Goal: Task Accomplishment & Management: Complete application form

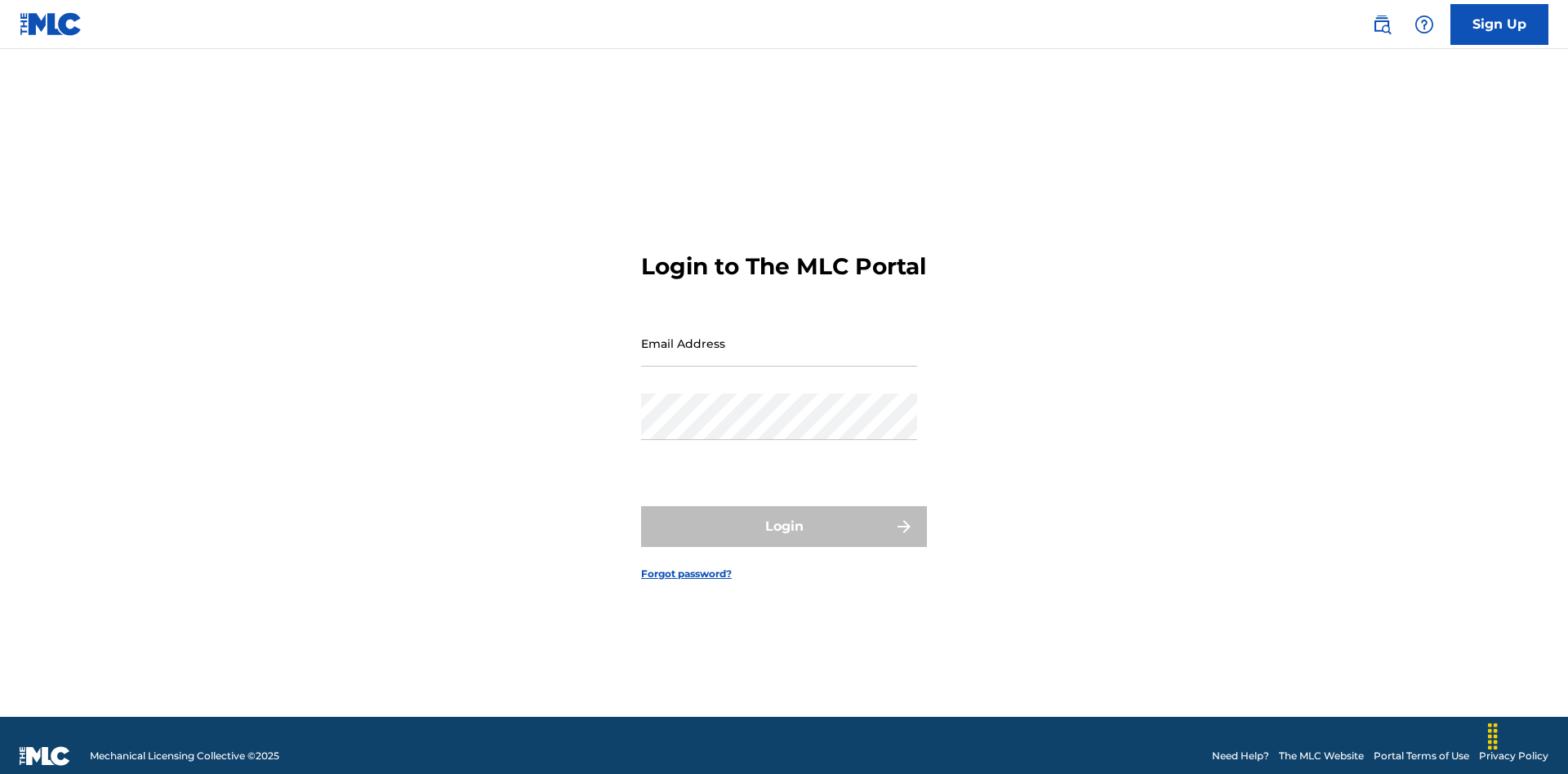
scroll to position [21, 0]
click at [779, 336] on input "Email Address" at bounding box center [779, 344] width 276 height 47
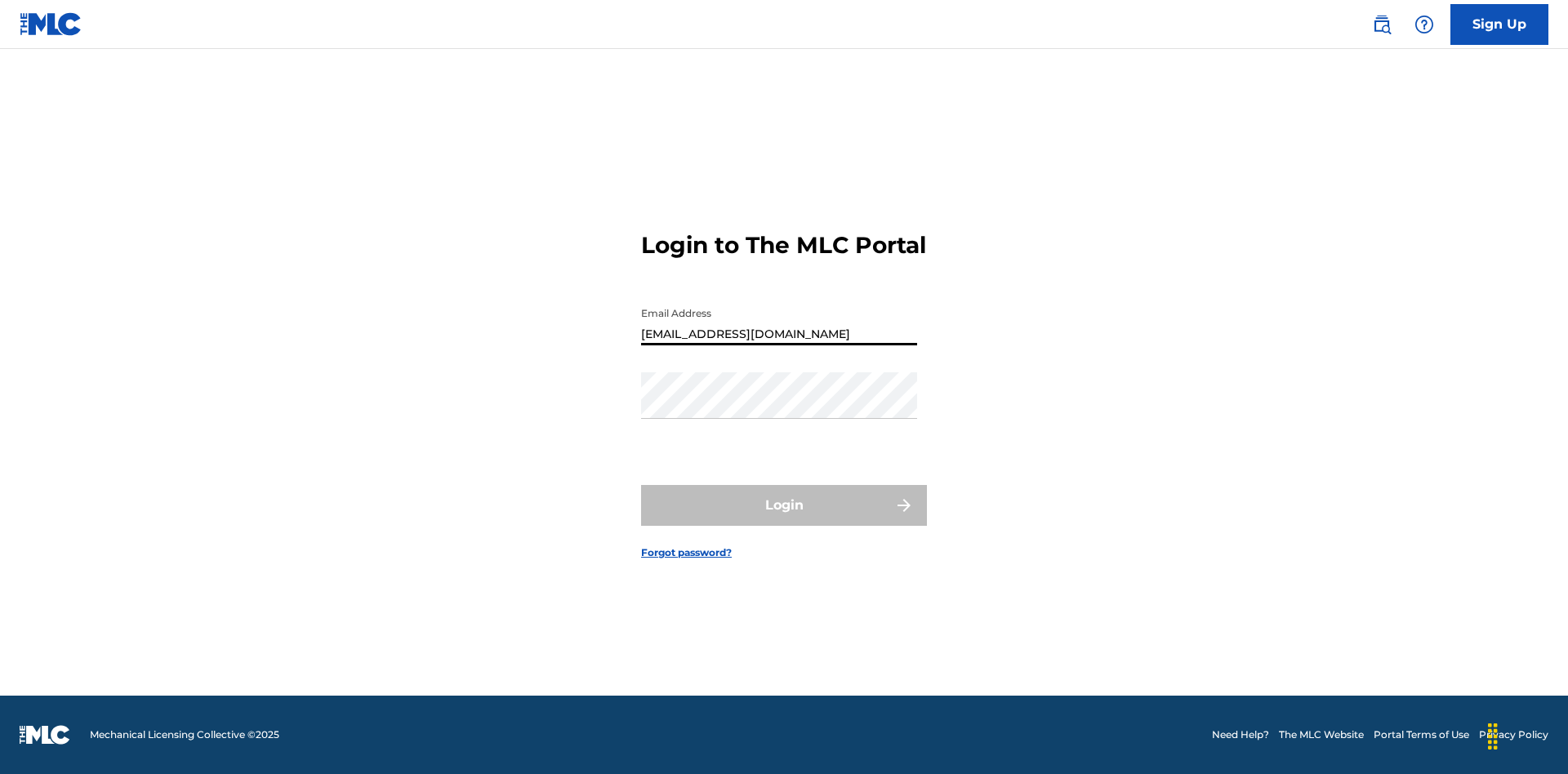
type input "[EMAIL_ADDRESS][DOMAIN_NAME]"
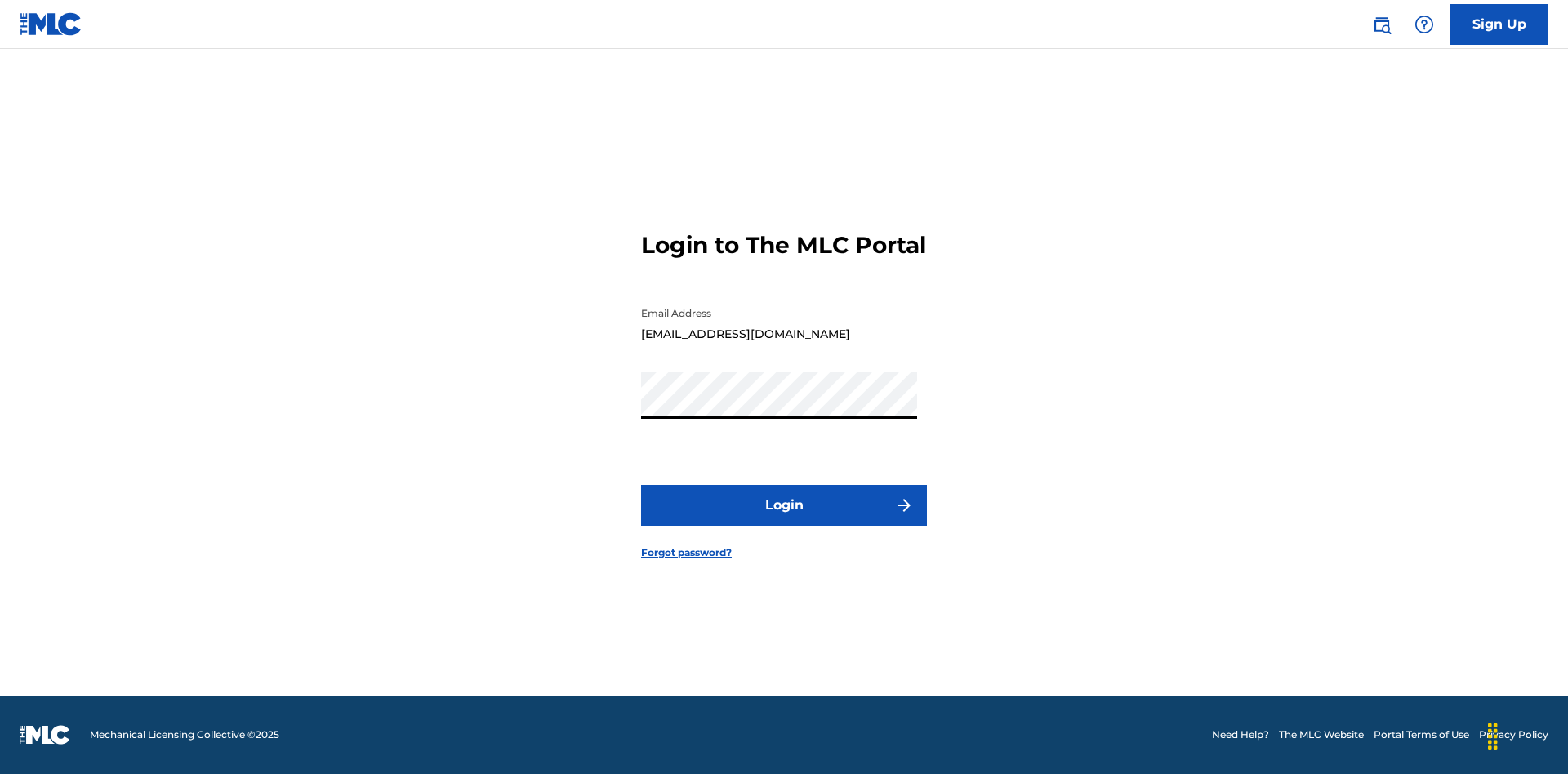
click at [784, 519] on button "Login" at bounding box center [783, 505] width 285 height 41
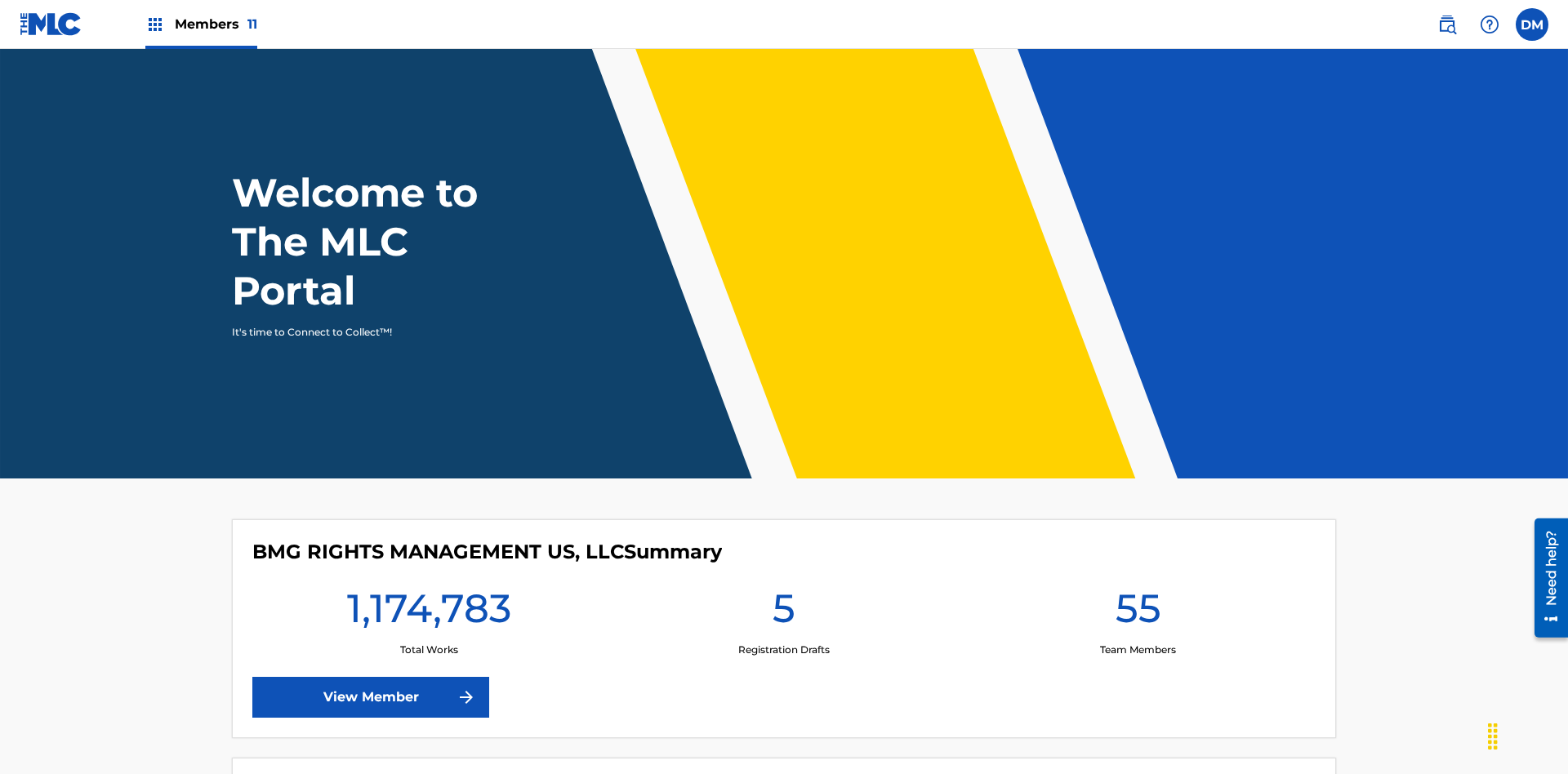
click at [201, 24] on span "Members 11" at bounding box center [216, 24] width 83 height 19
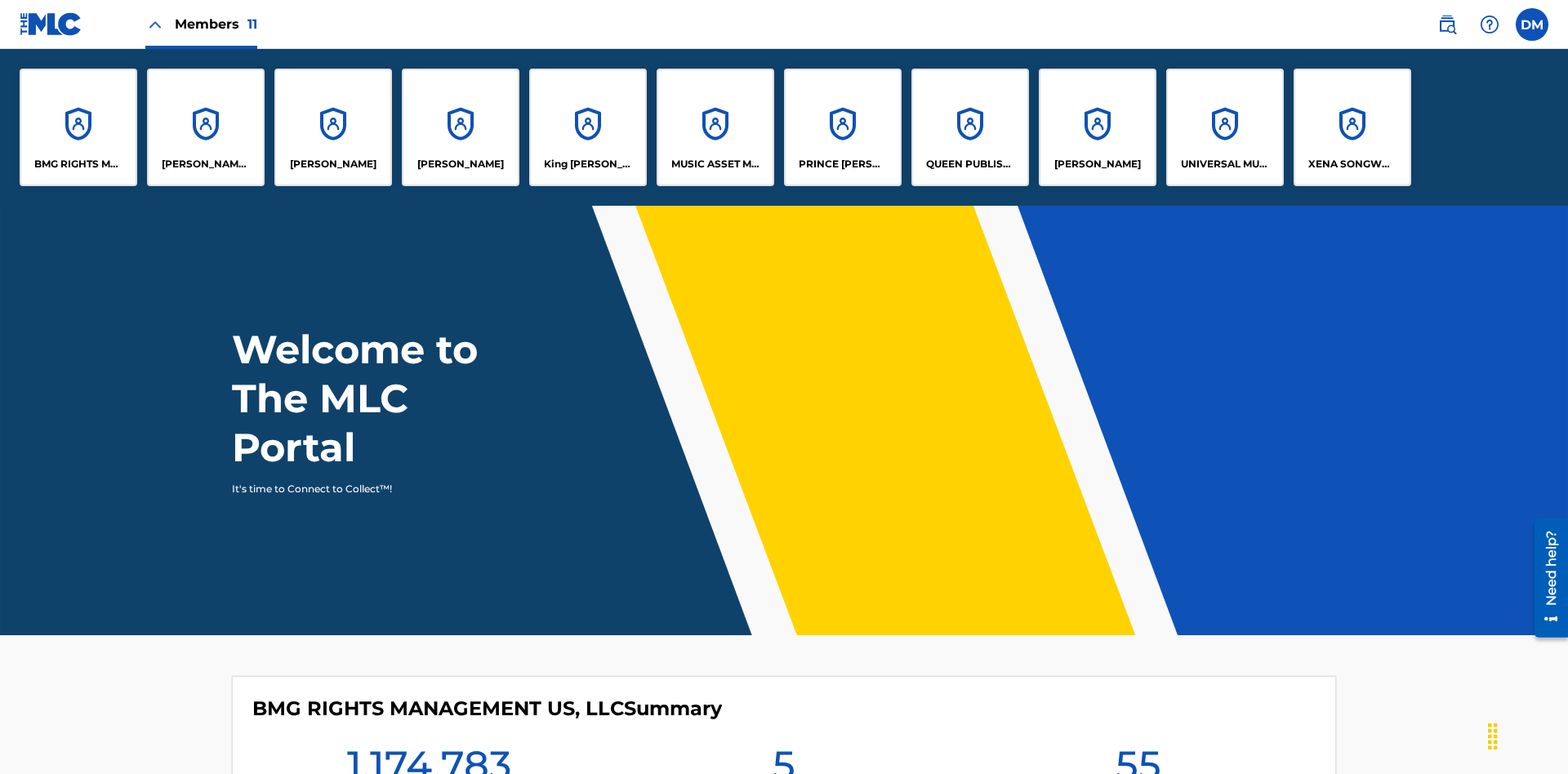
click at [1224, 165] on p "UNIVERSAL MUSIC PUB GROUP" at bounding box center [1225, 164] width 89 height 14
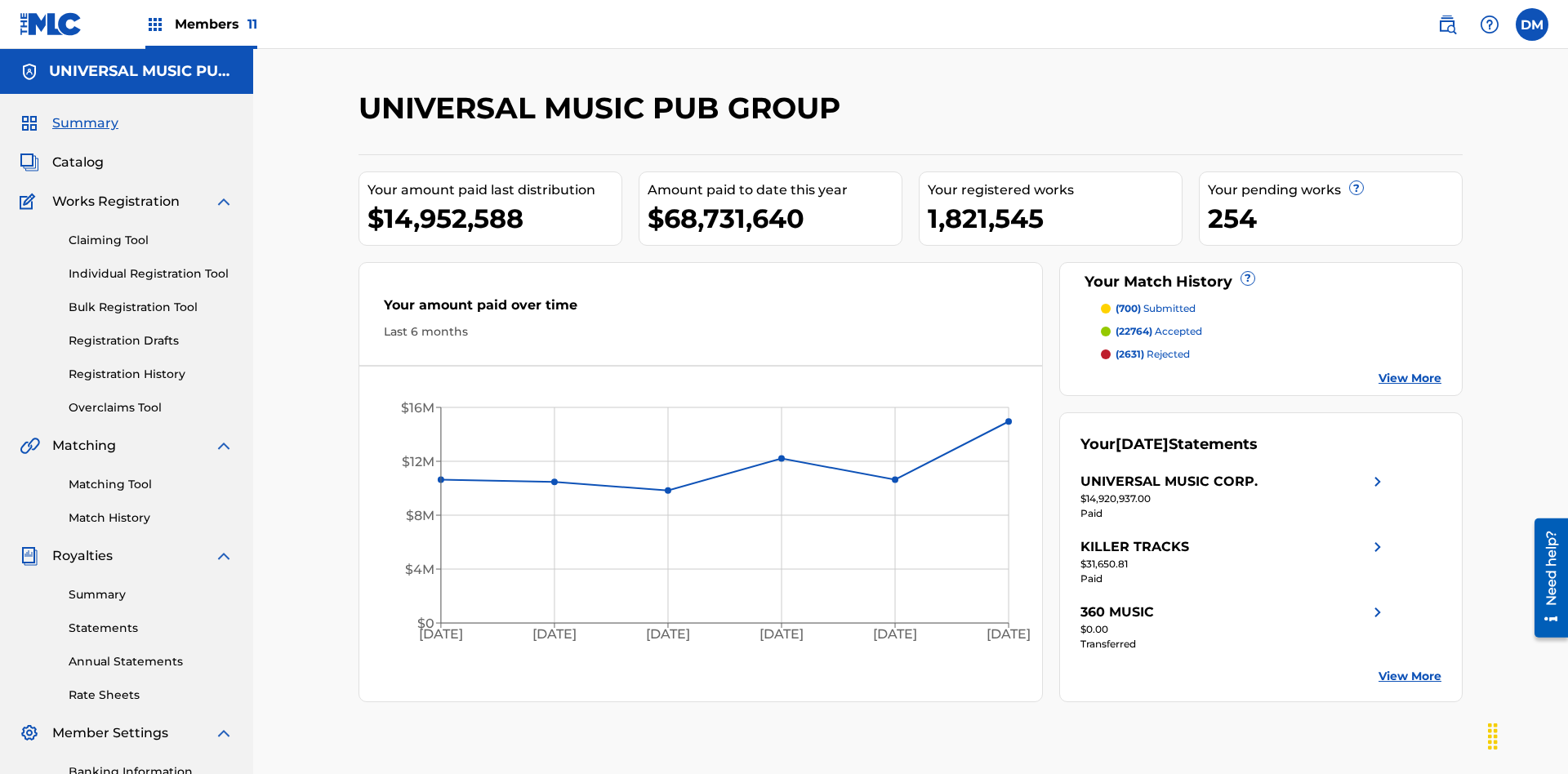
click at [151, 265] on link "Individual Registration Tool" at bounding box center [151, 274] width 165 height 17
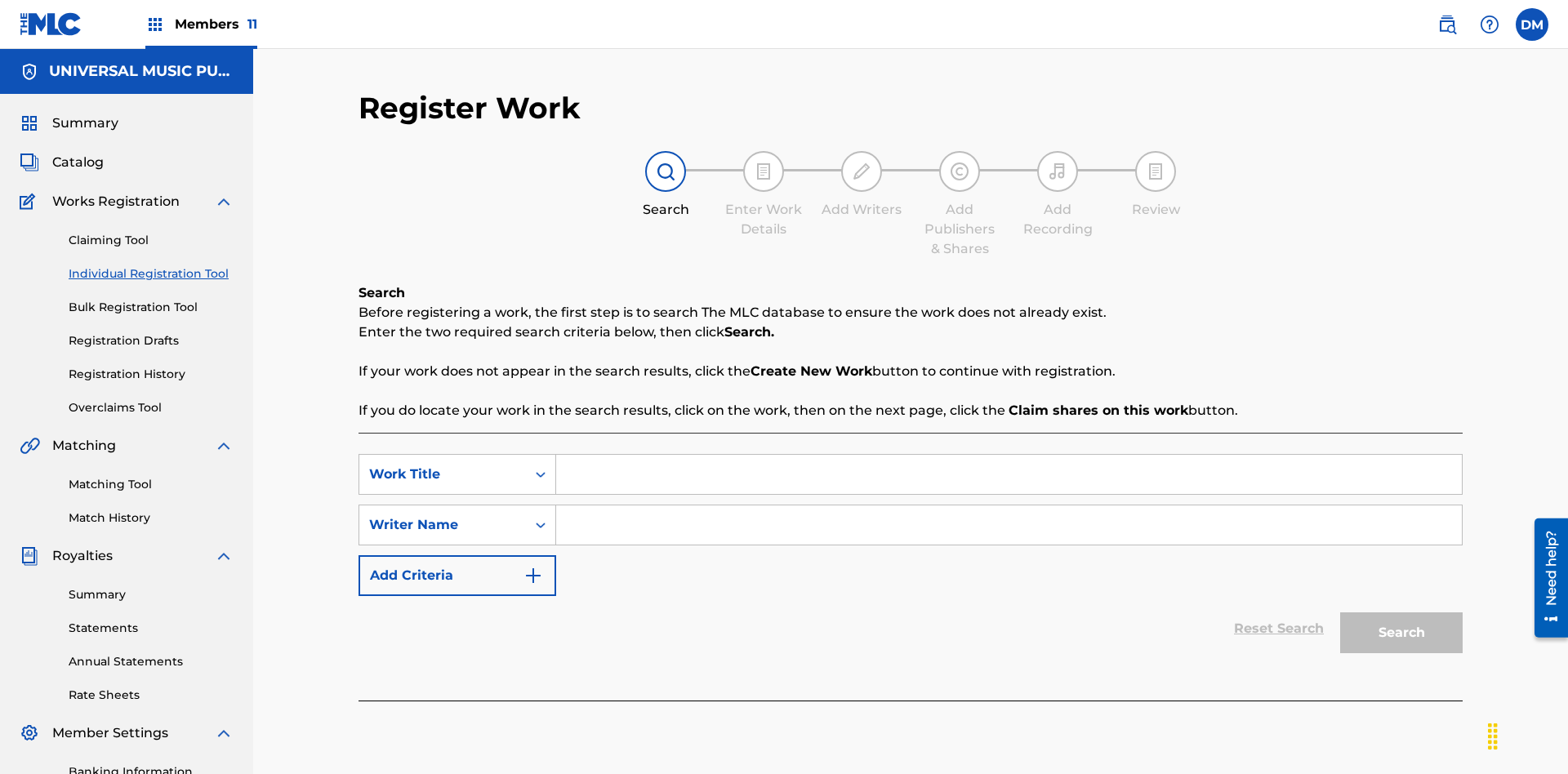
scroll to position [239, 0]
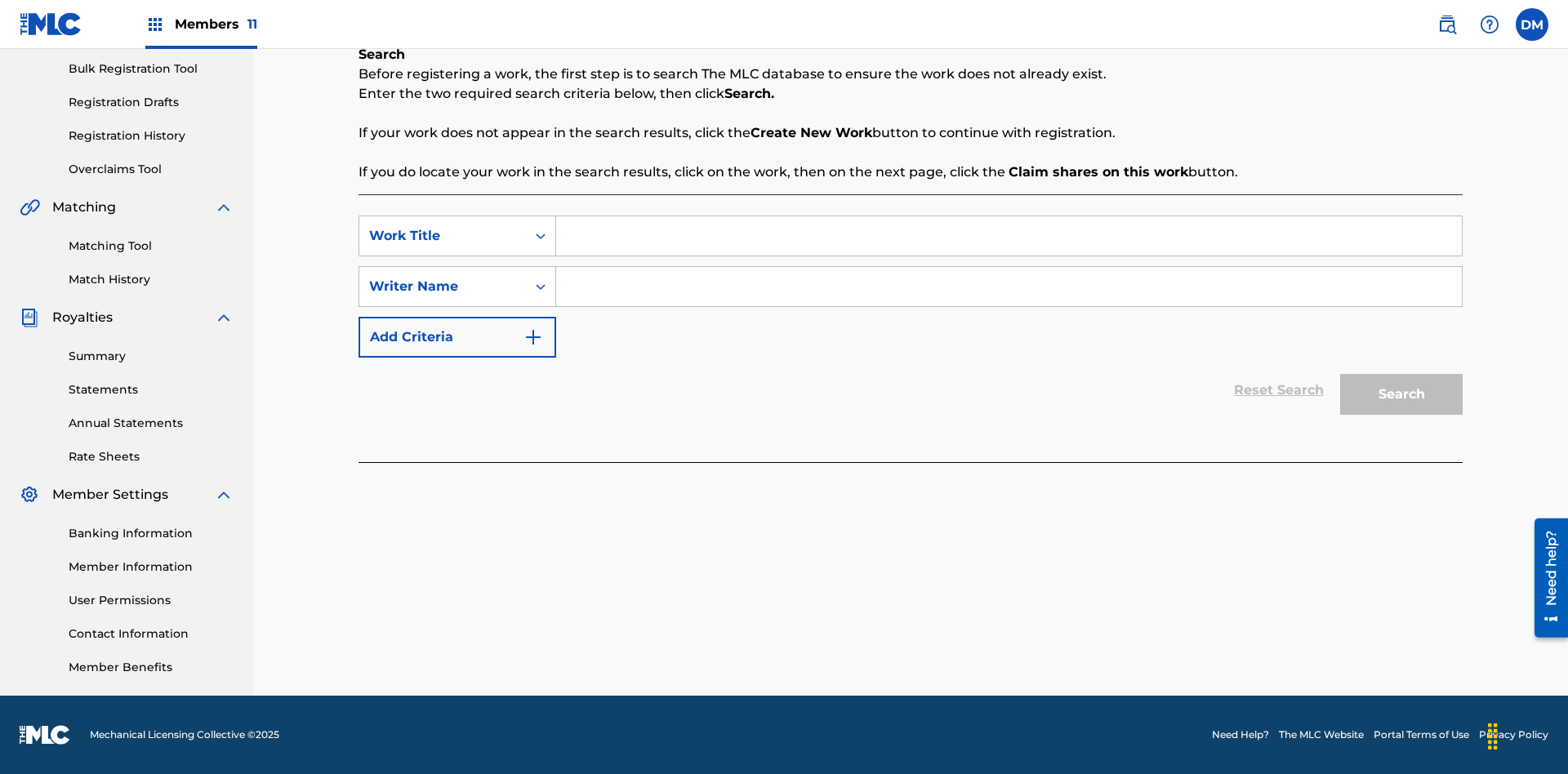
click at [1008, 236] on input "Search Form" at bounding box center [1009, 236] width 906 height 39
type input "Save at Work Details Page Prior to Adding Work Details"
click at [1008, 286] on input "Search Form" at bounding box center [1009, 286] width 906 height 39
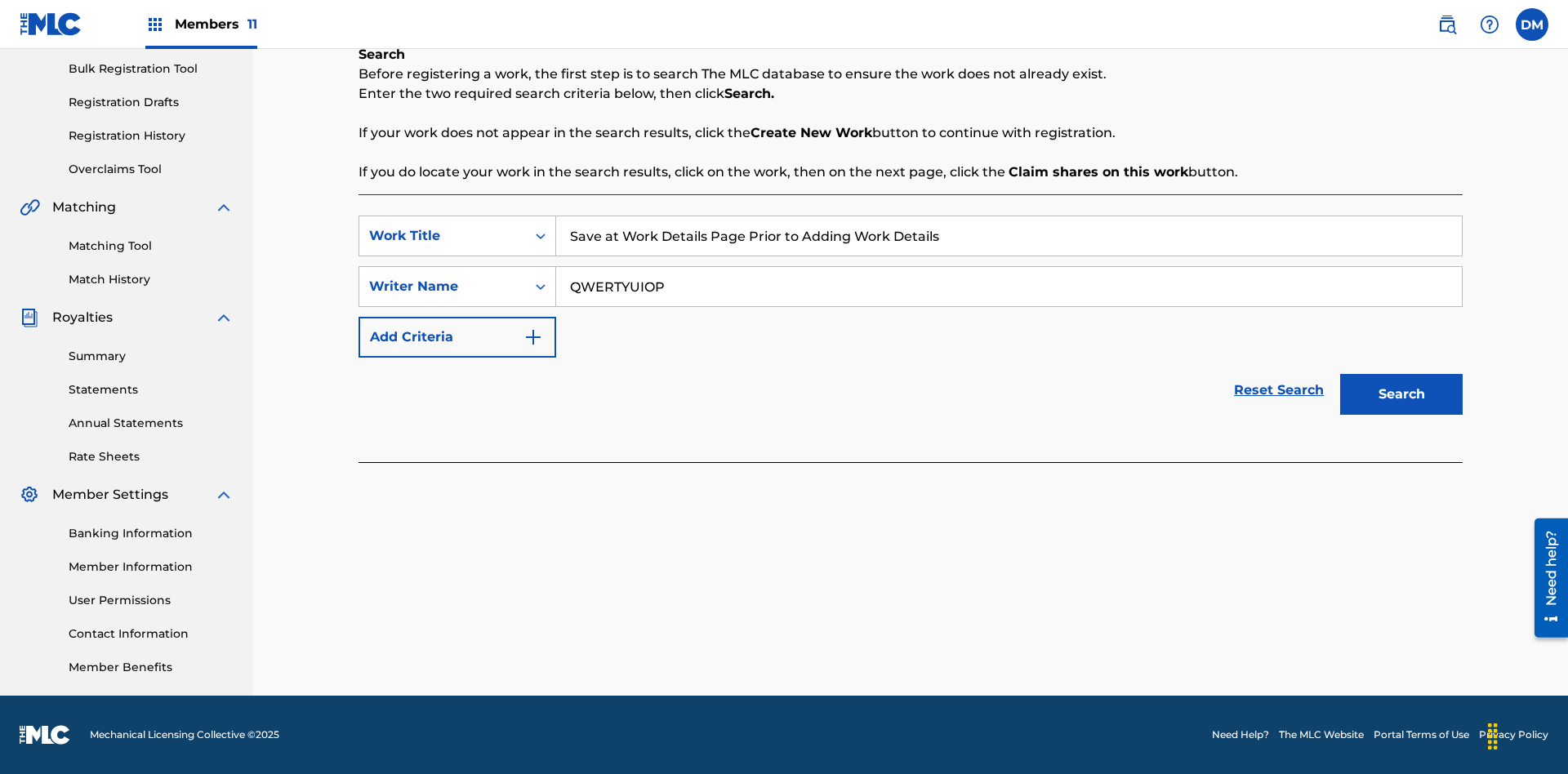
type input "QWERTYUIOP"
click at [1401, 395] on button "Search" at bounding box center [1401, 395] width 123 height 41
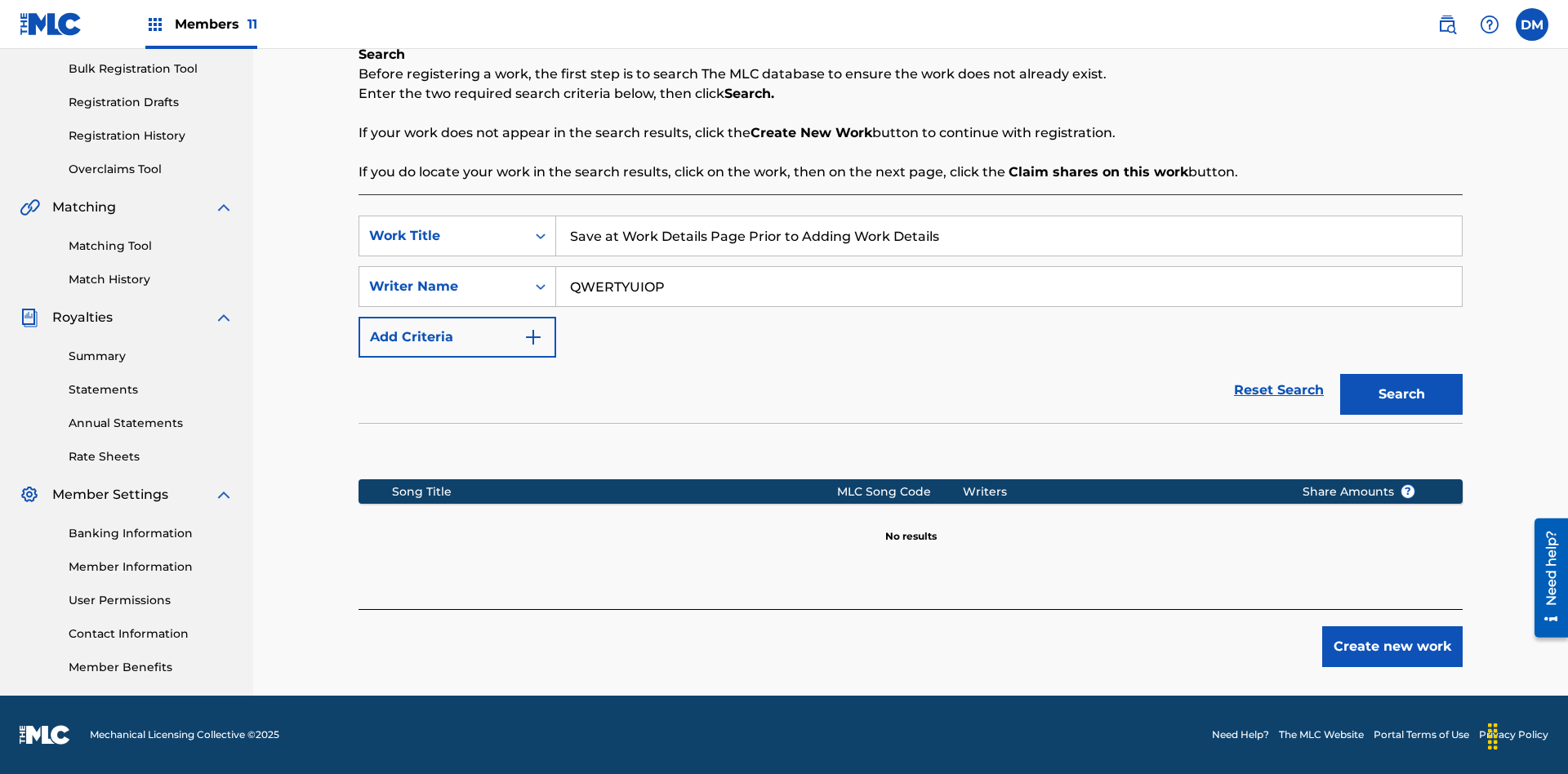
click at [1392, 647] on button "Create new work" at bounding box center [1392, 647] width 141 height 41
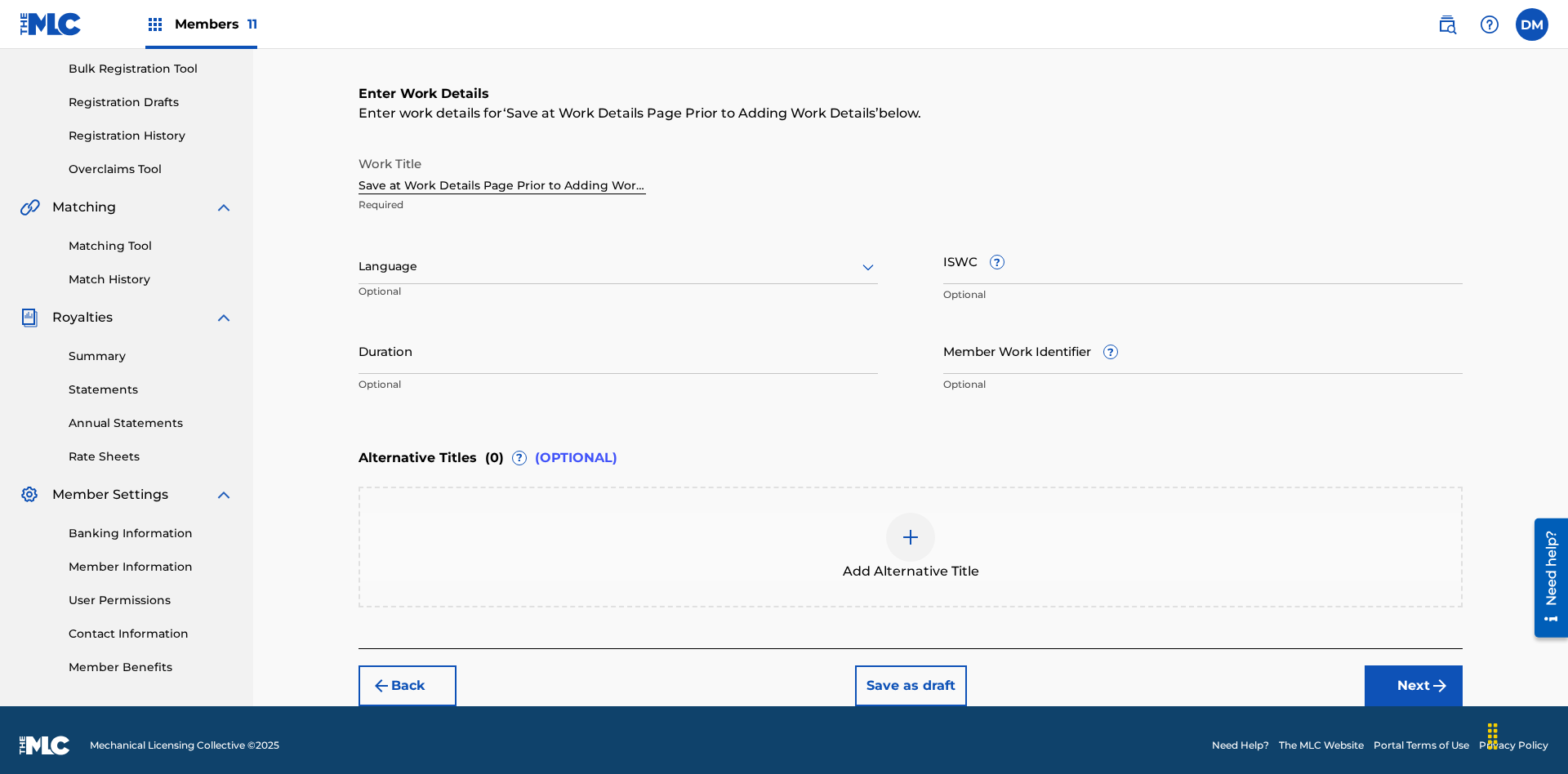
click at [909, 674] on button "Save as draft" at bounding box center [910, 686] width 112 height 41
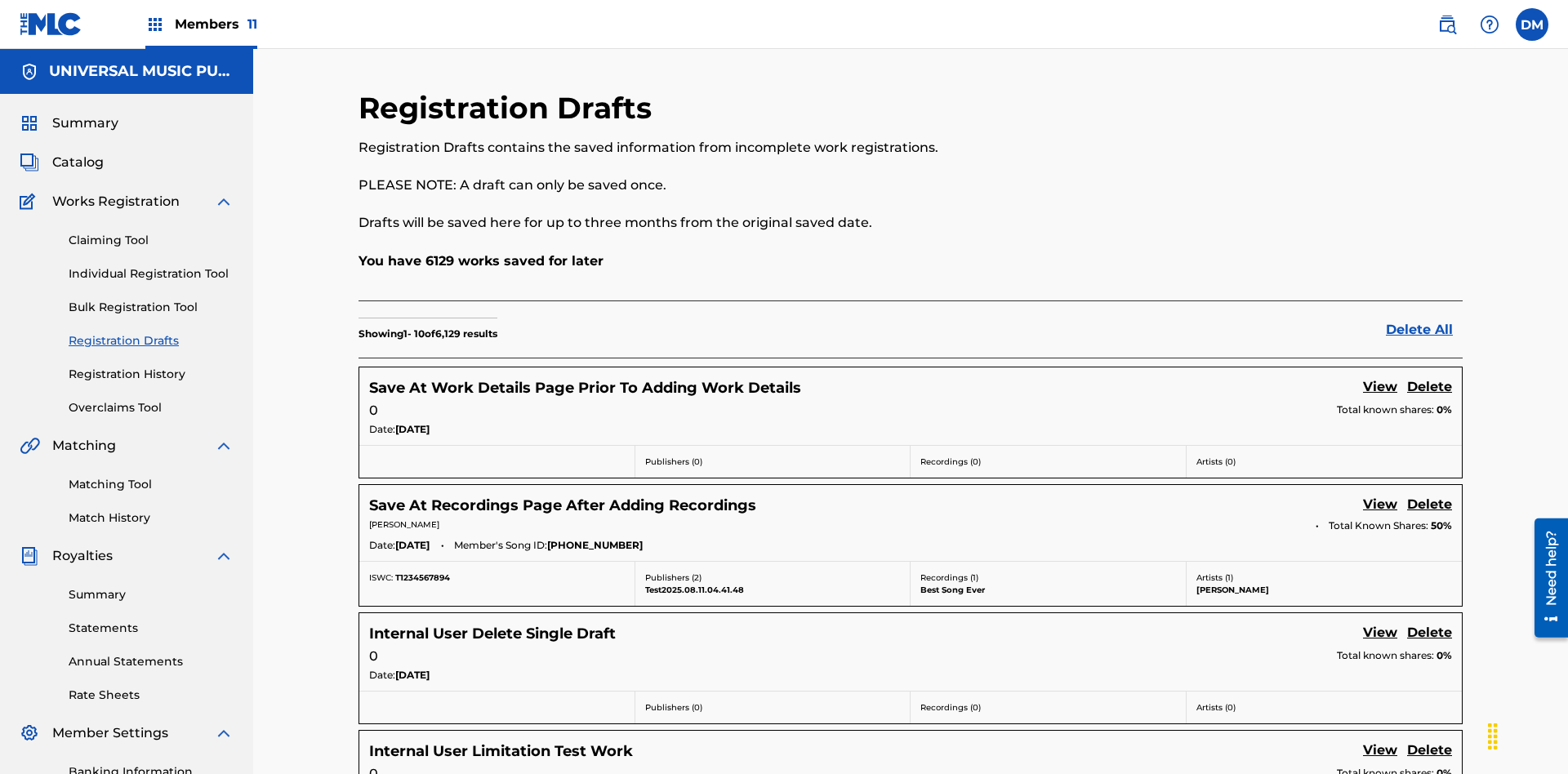
click at [1380, 378] on link "View" at bounding box center [1380, 389] width 34 height 22
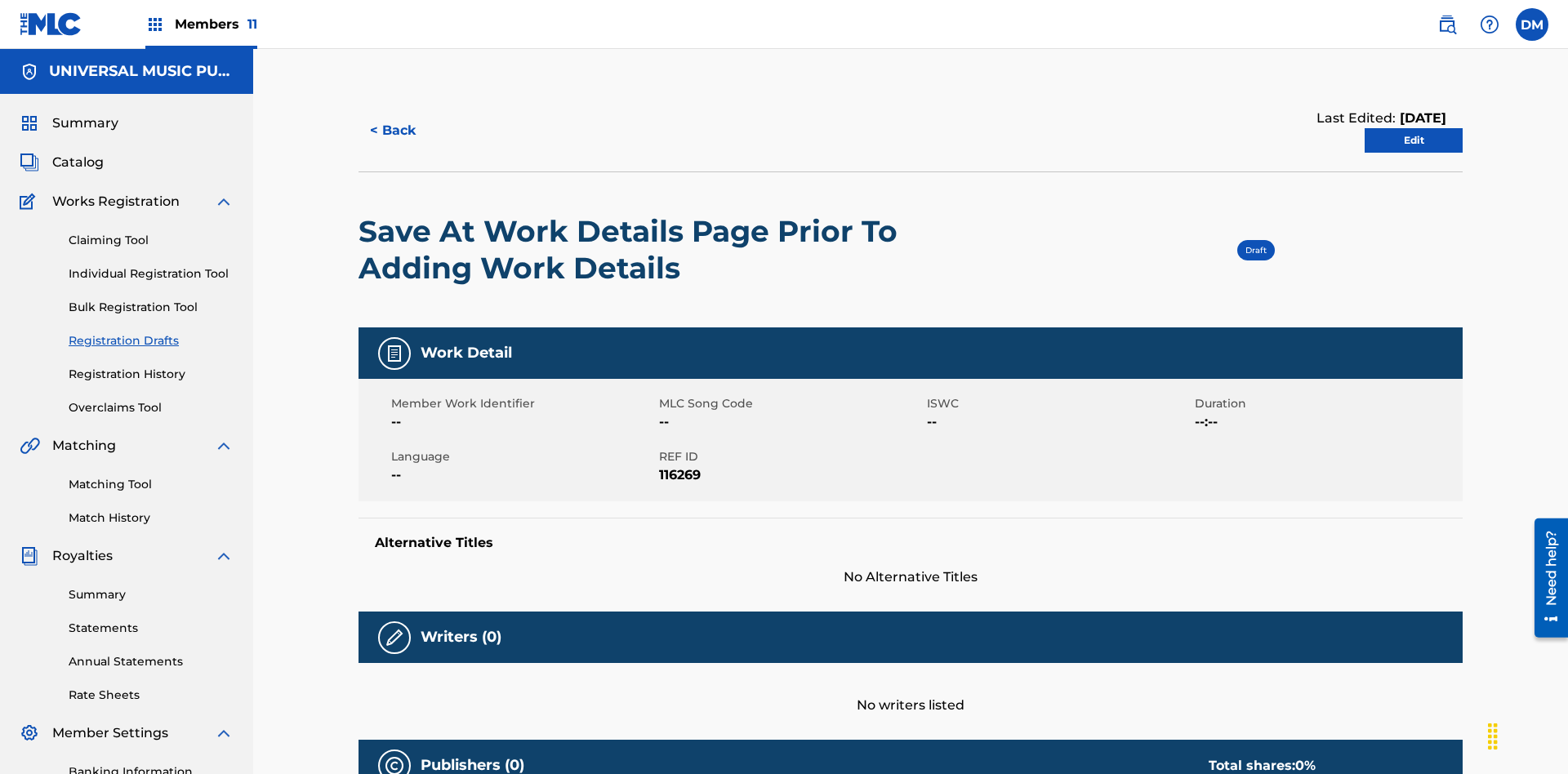
click at [1414, 128] on link "Edit" at bounding box center [1413, 140] width 98 height 25
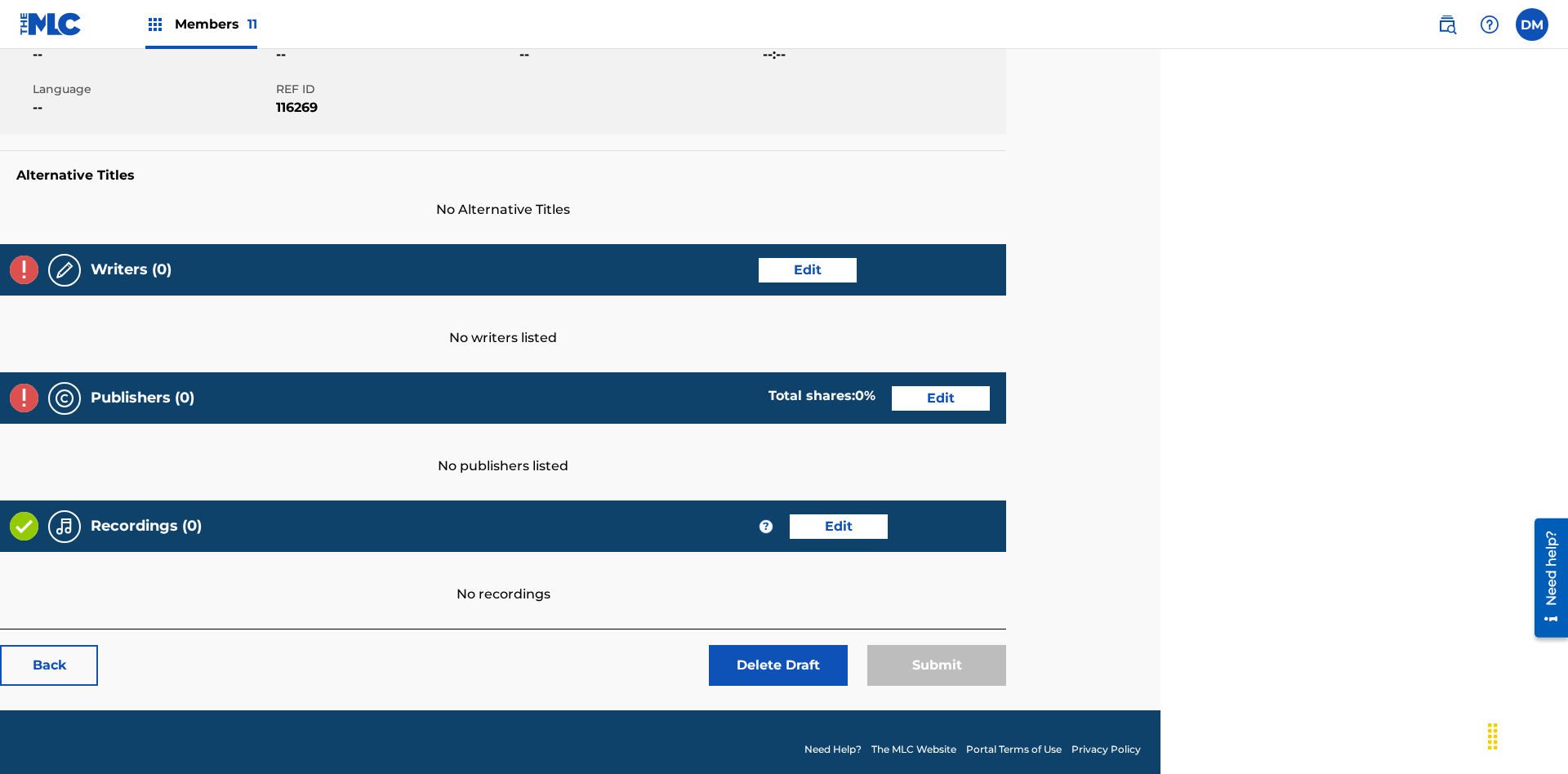
scroll to position [257, 407]
